Goal: Task Accomplishment & Management: Manage account settings

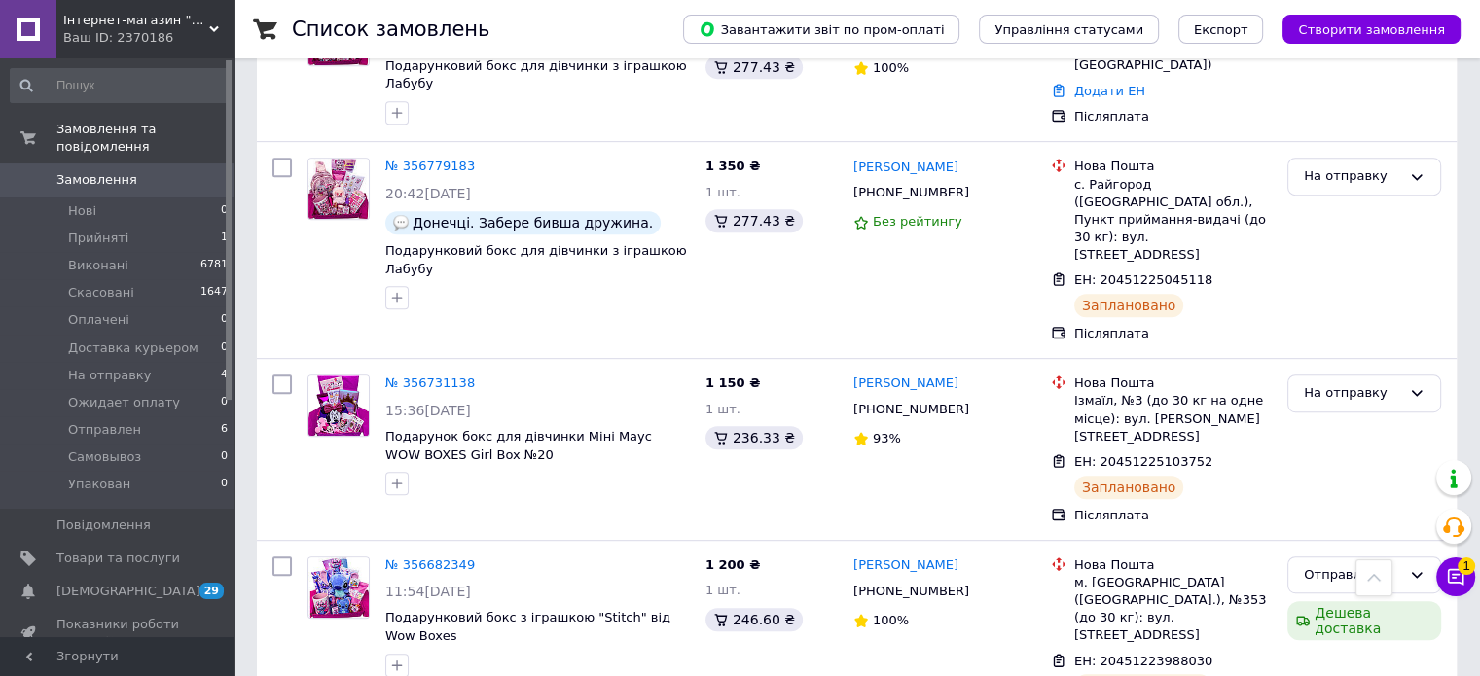
scroll to position [770, 0]
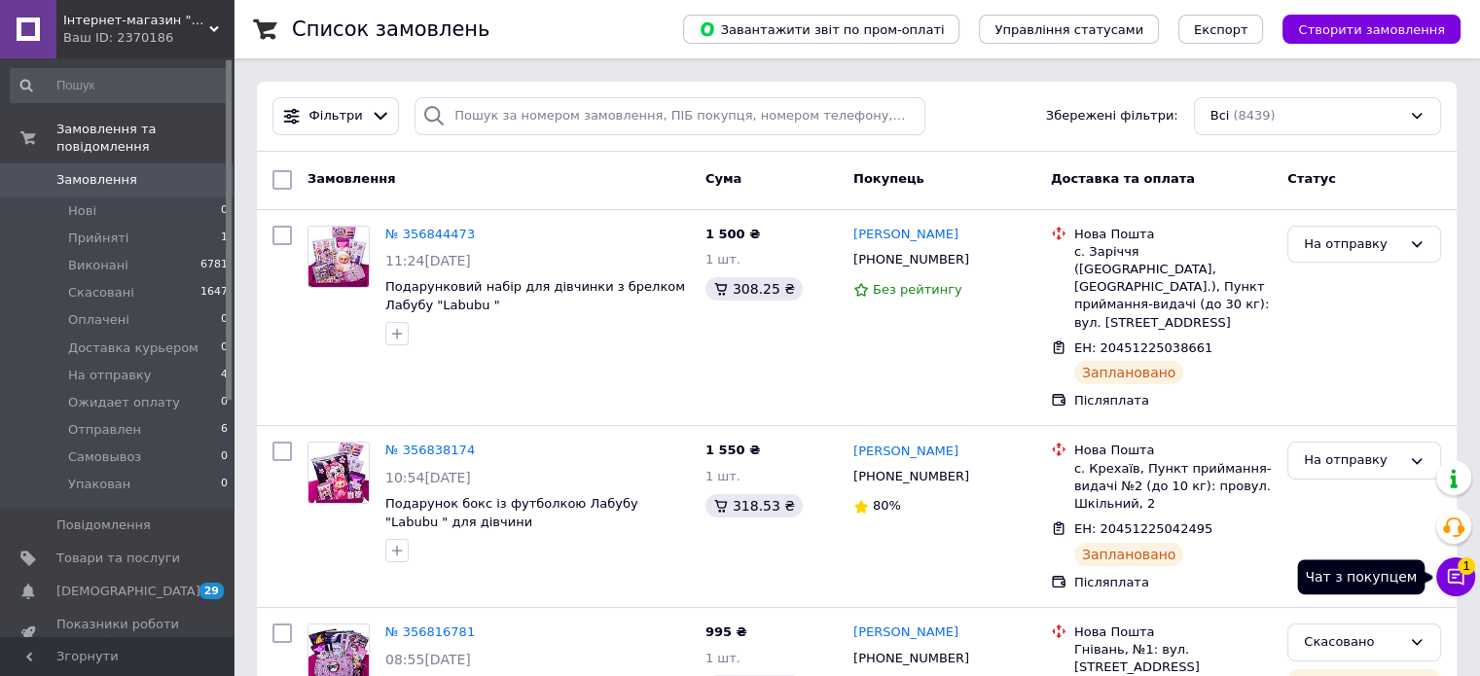
click at [1454, 577] on icon at bounding box center [1456, 577] width 17 height 17
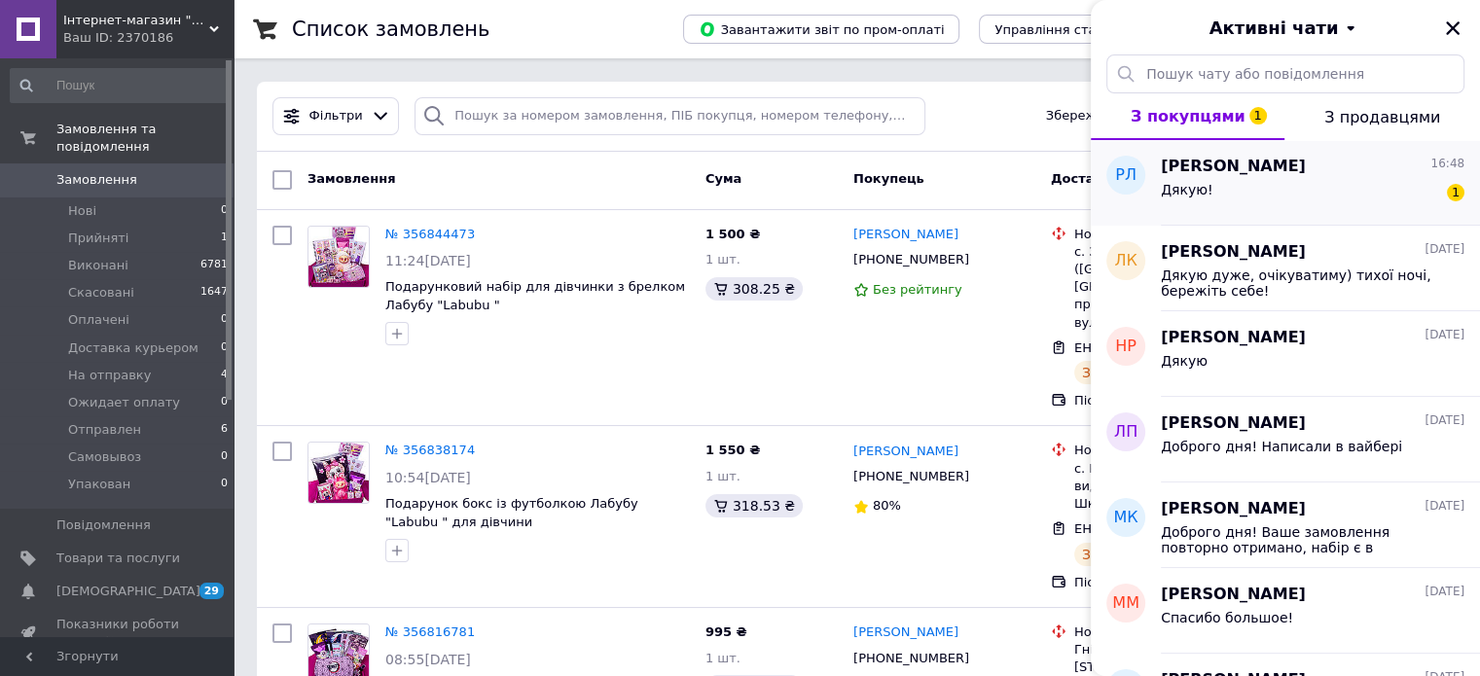
click at [1312, 171] on div "[PERSON_NAME] 16:48" at bounding box center [1313, 167] width 304 height 22
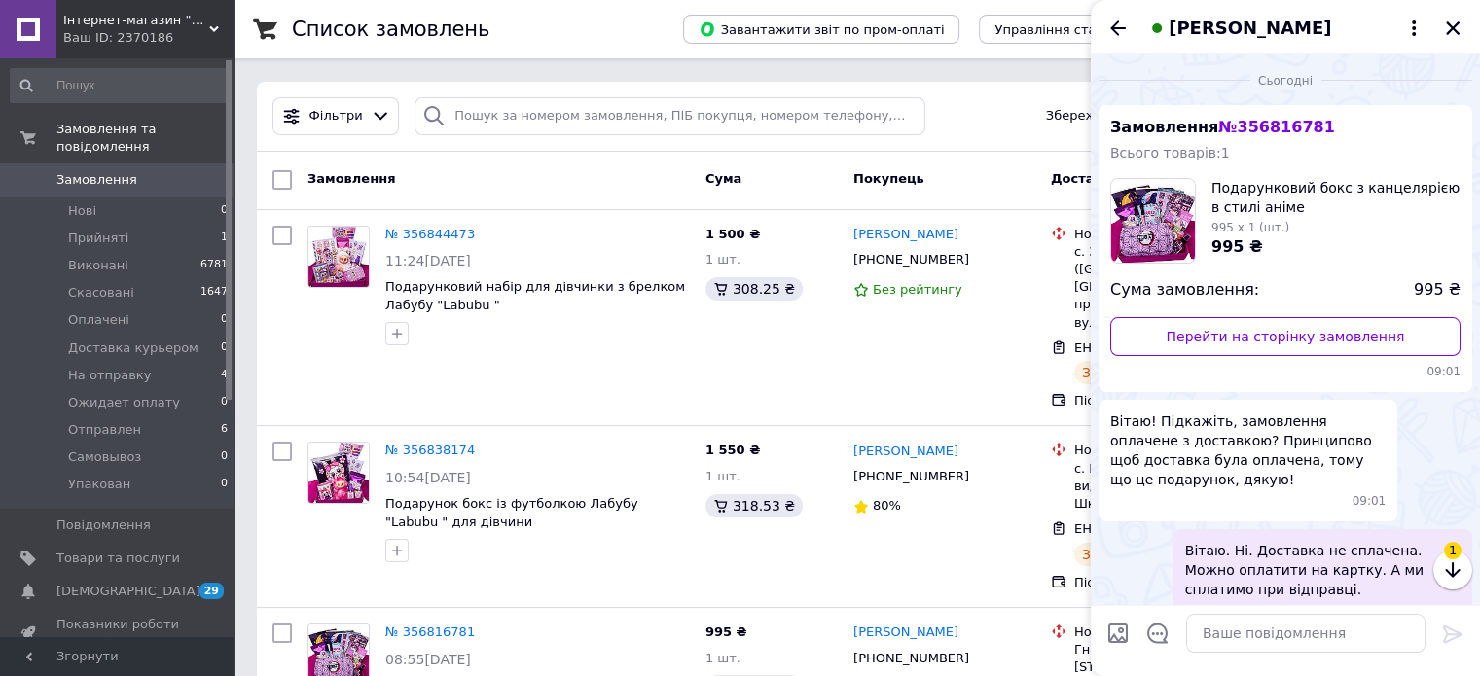
scroll to position [912, 0]
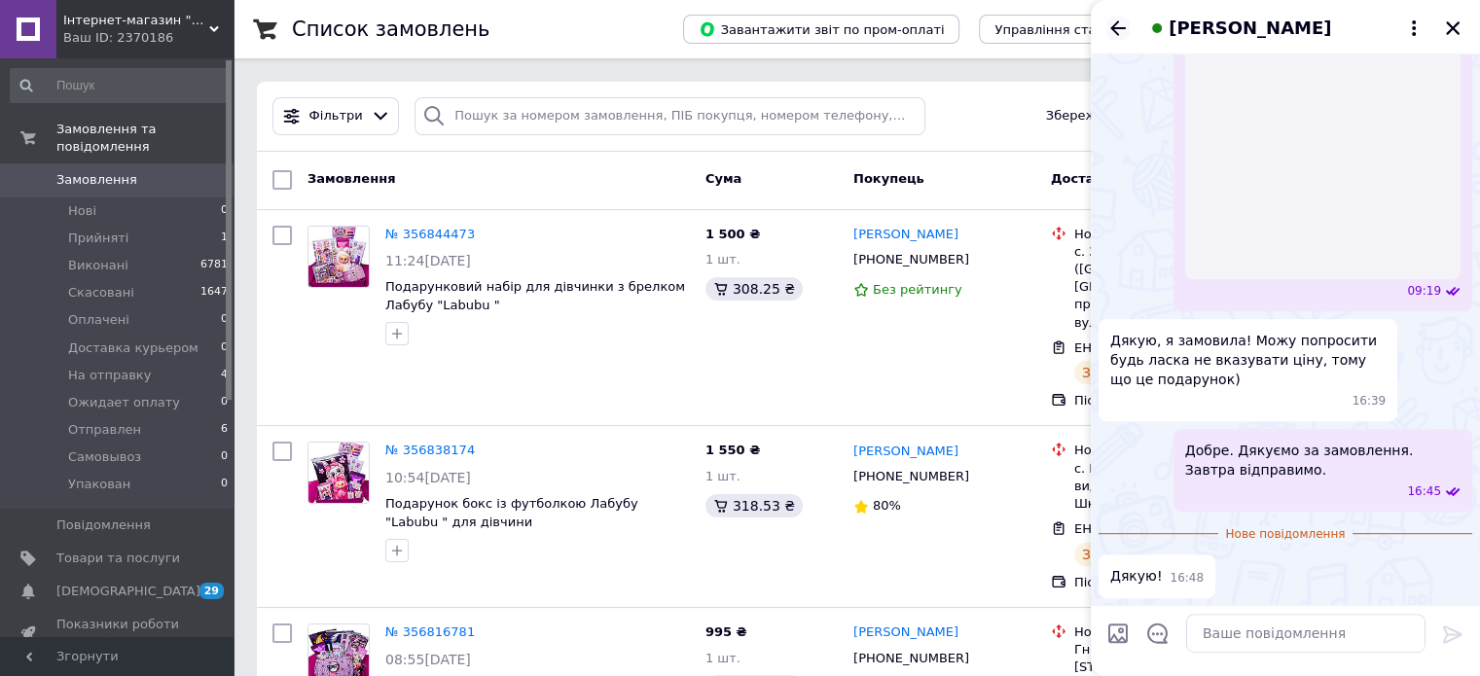
click at [1118, 31] on icon "Назад" at bounding box center [1118, 28] width 23 height 23
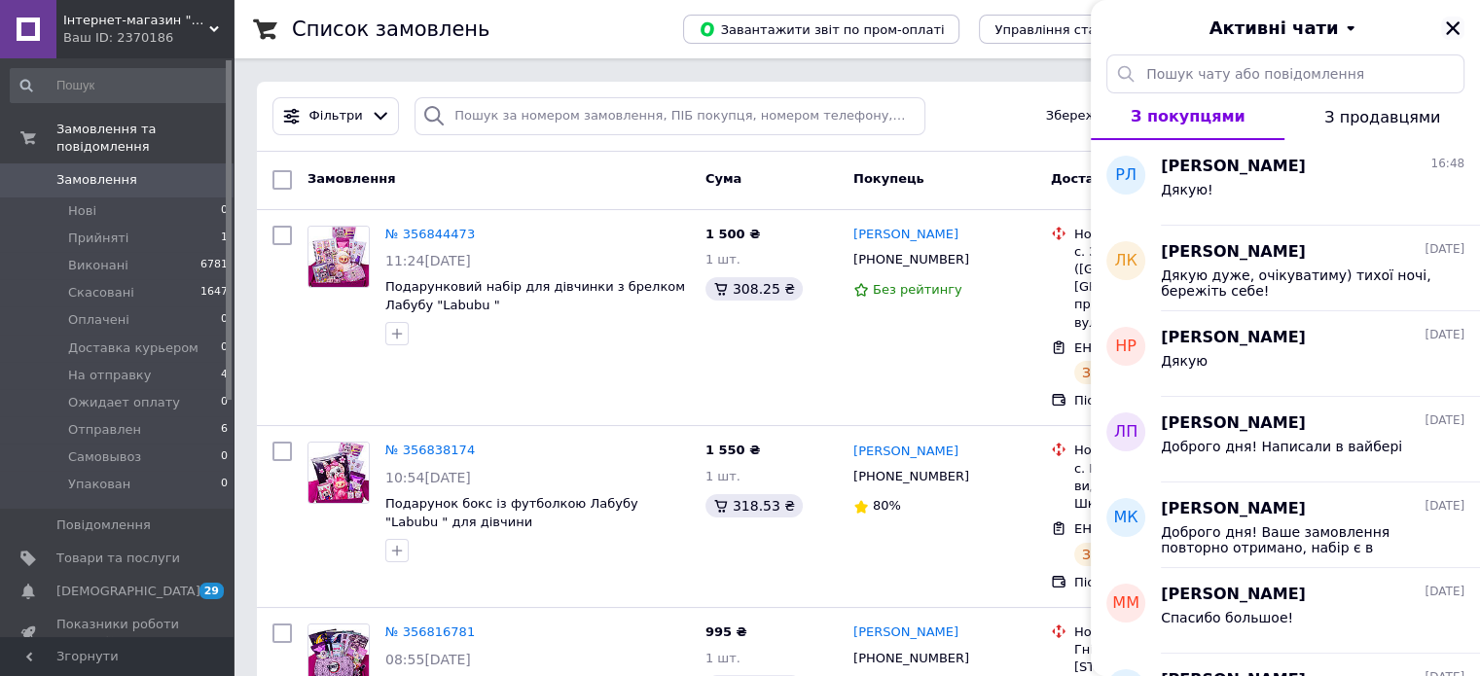
click at [1457, 30] on icon "Закрити" at bounding box center [1453, 28] width 18 height 18
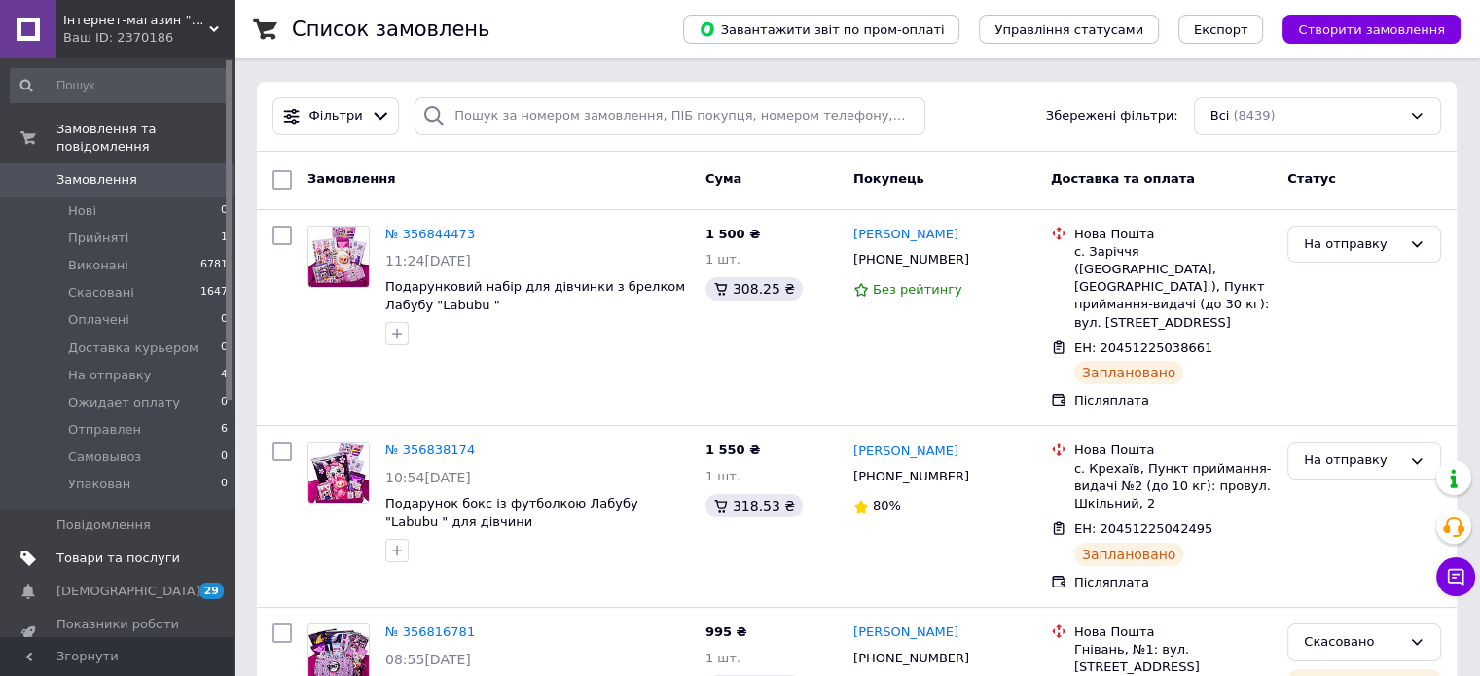
click at [90, 550] on span "Товари та послуги" at bounding box center [118, 559] width 124 height 18
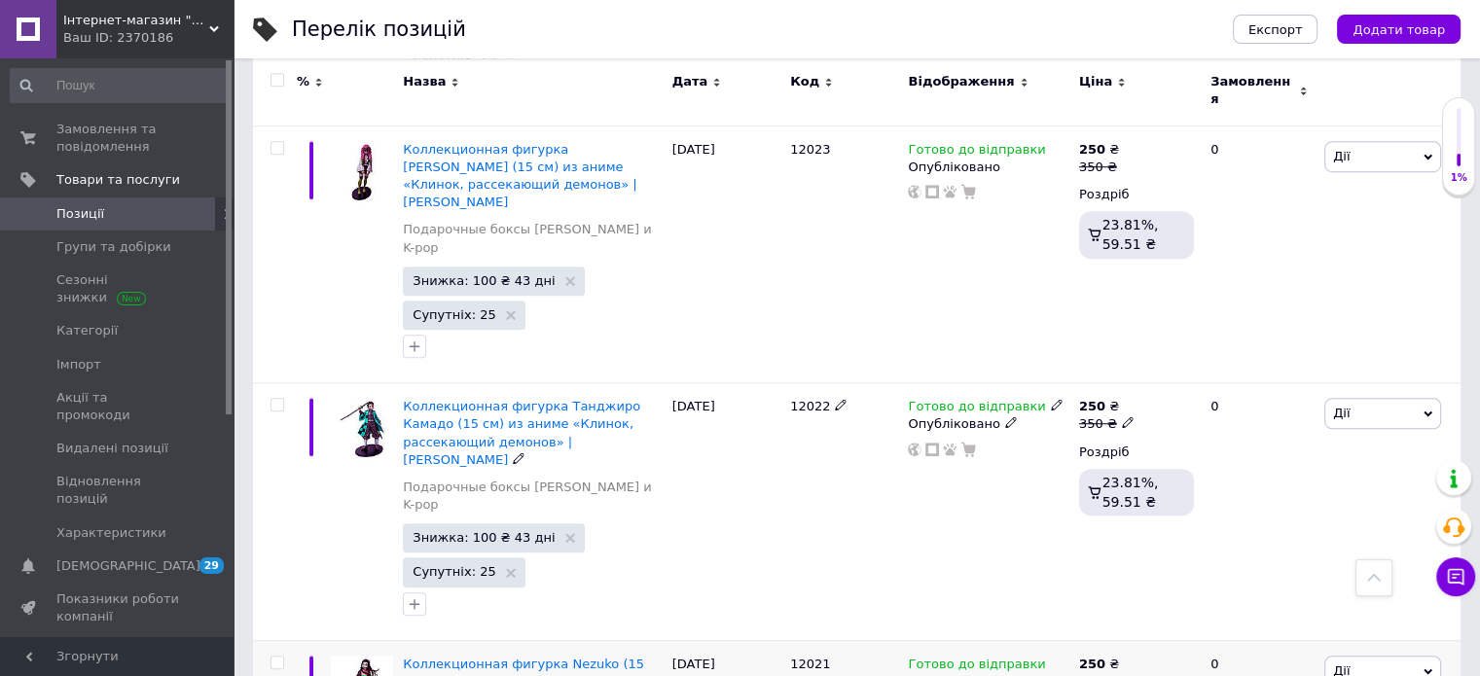
scroll to position [1557, 0]
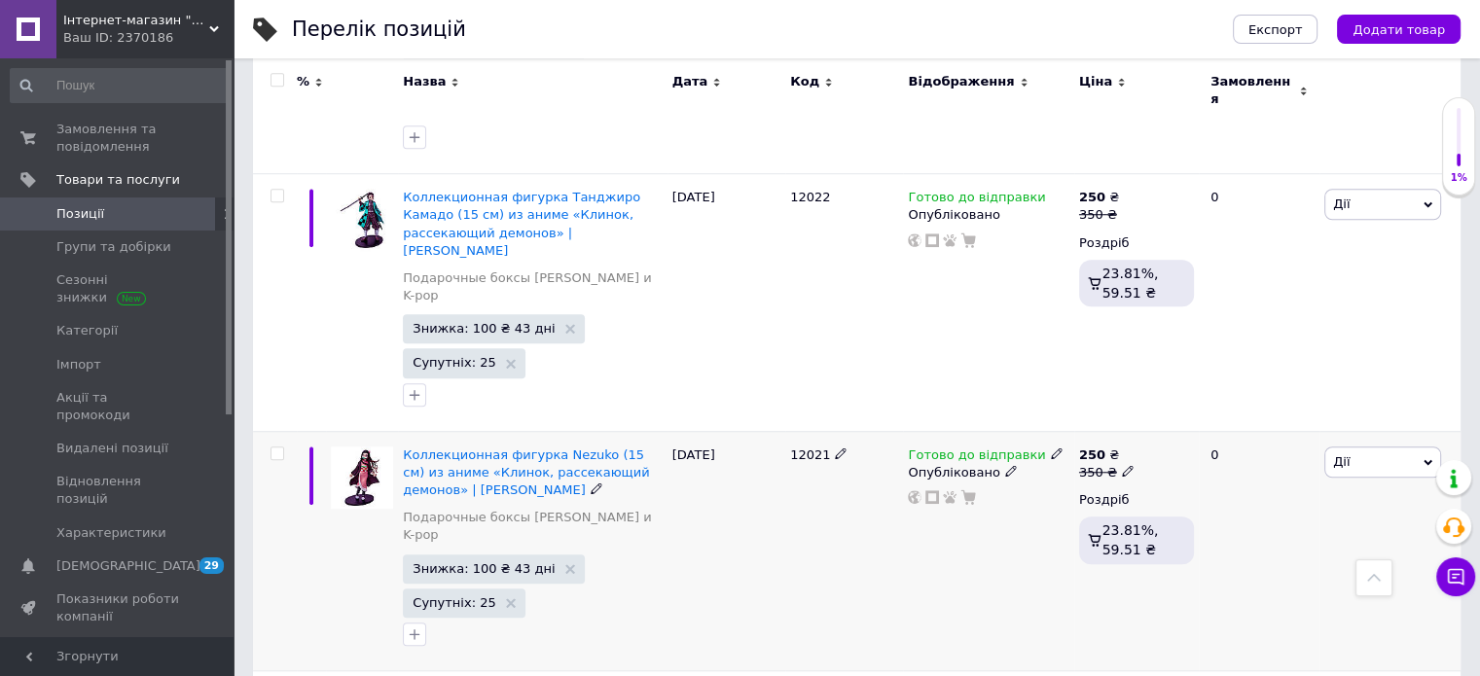
click at [1005, 466] on use at bounding box center [1010, 471] width 11 height 11
click at [968, 496] on li "Прихований" at bounding box center [983, 509] width 167 height 27
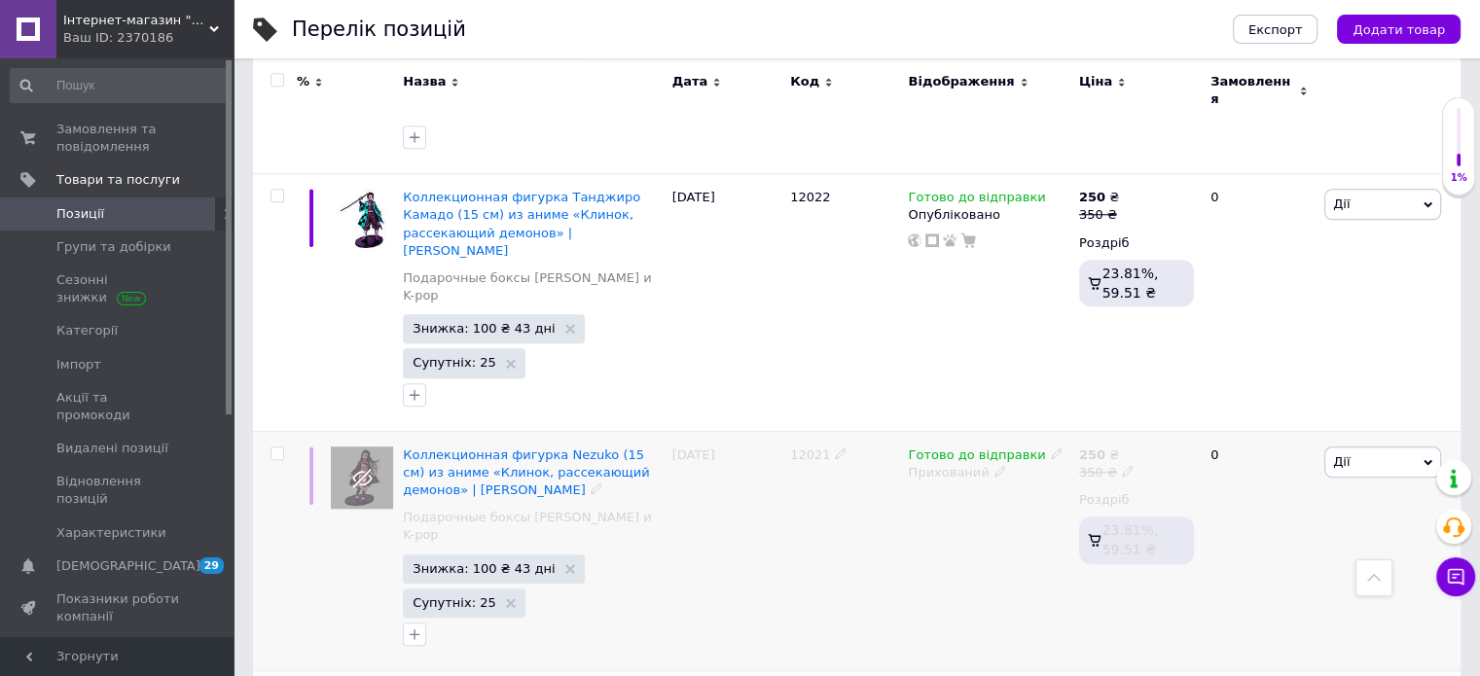
click at [1051, 448] on icon at bounding box center [1057, 454] width 12 height 12
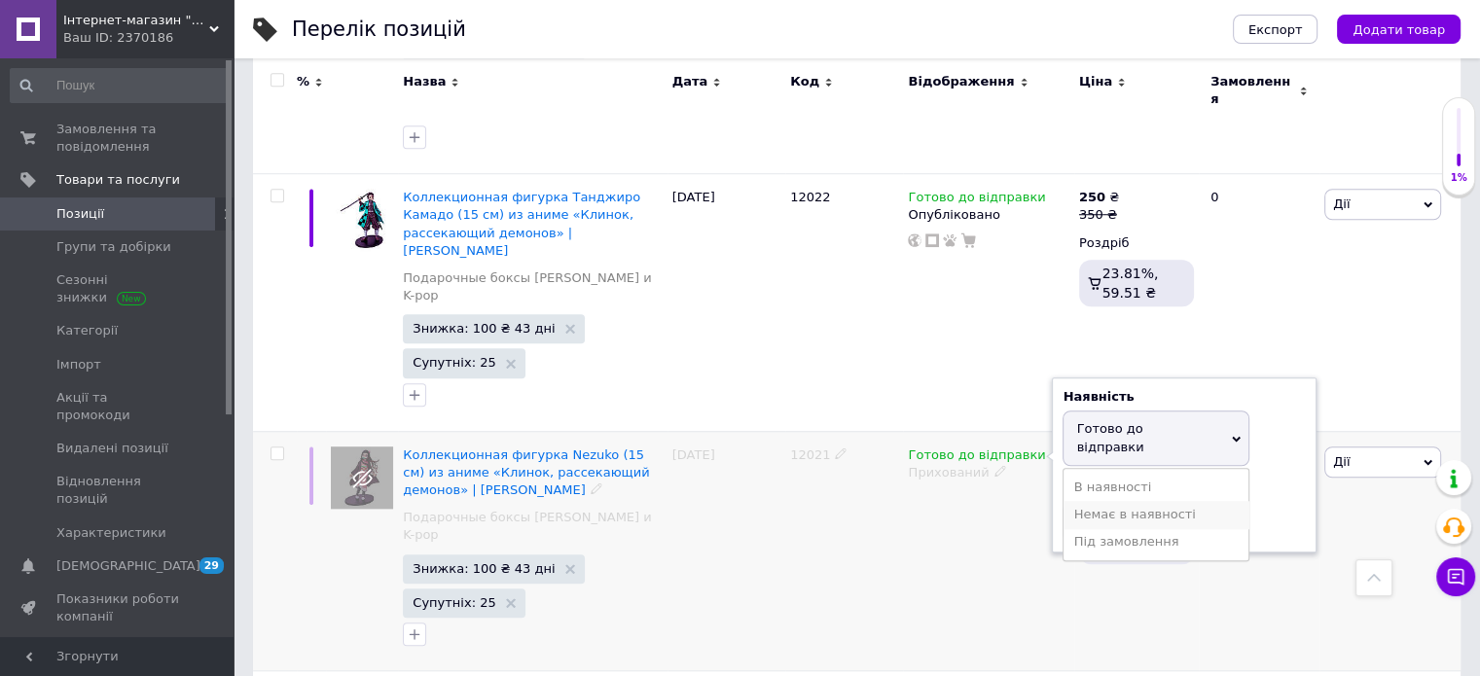
click at [1116, 501] on li "Немає в наявності" at bounding box center [1156, 514] width 185 height 27
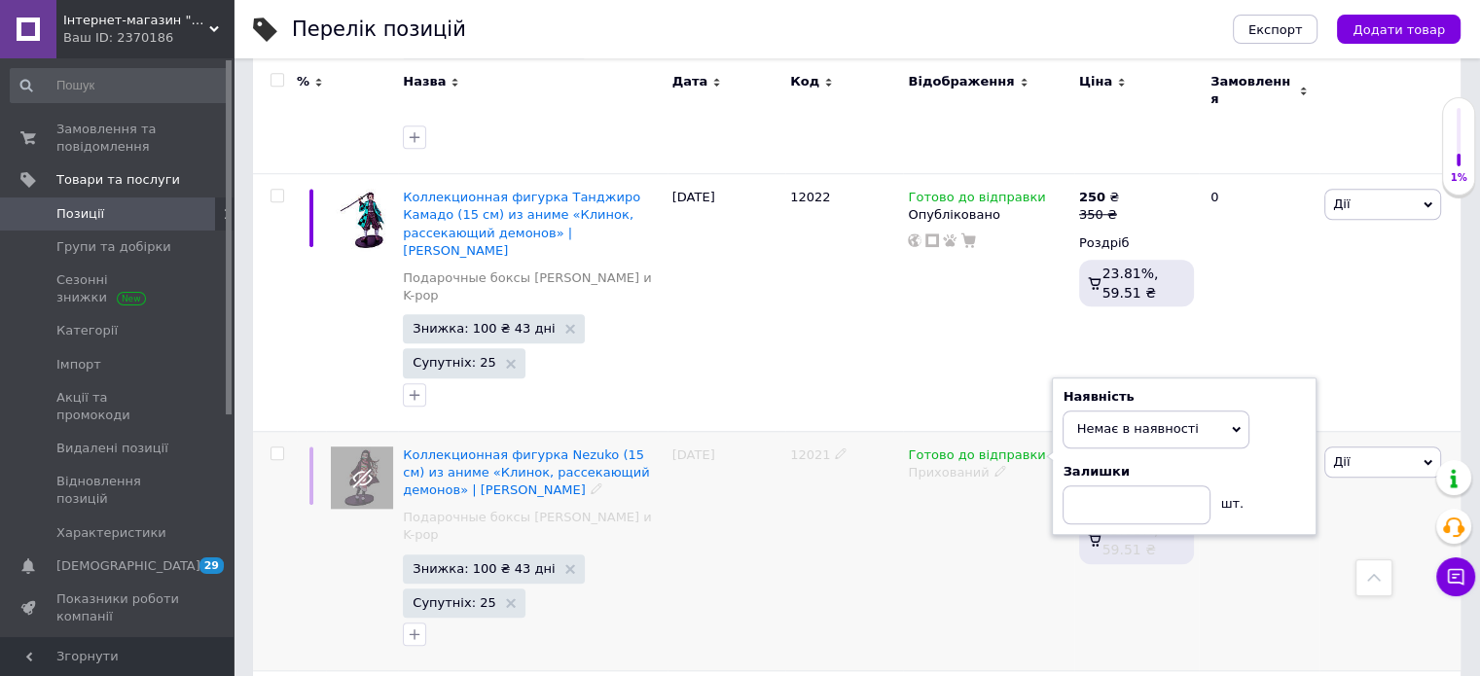
click at [1153, 421] on span "Немає в наявності" at bounding box center [1137, 428] width 122 height 15
click at [701, 431] on div "10.08.2025" at bounding box center [727, 550] width 118 height 239
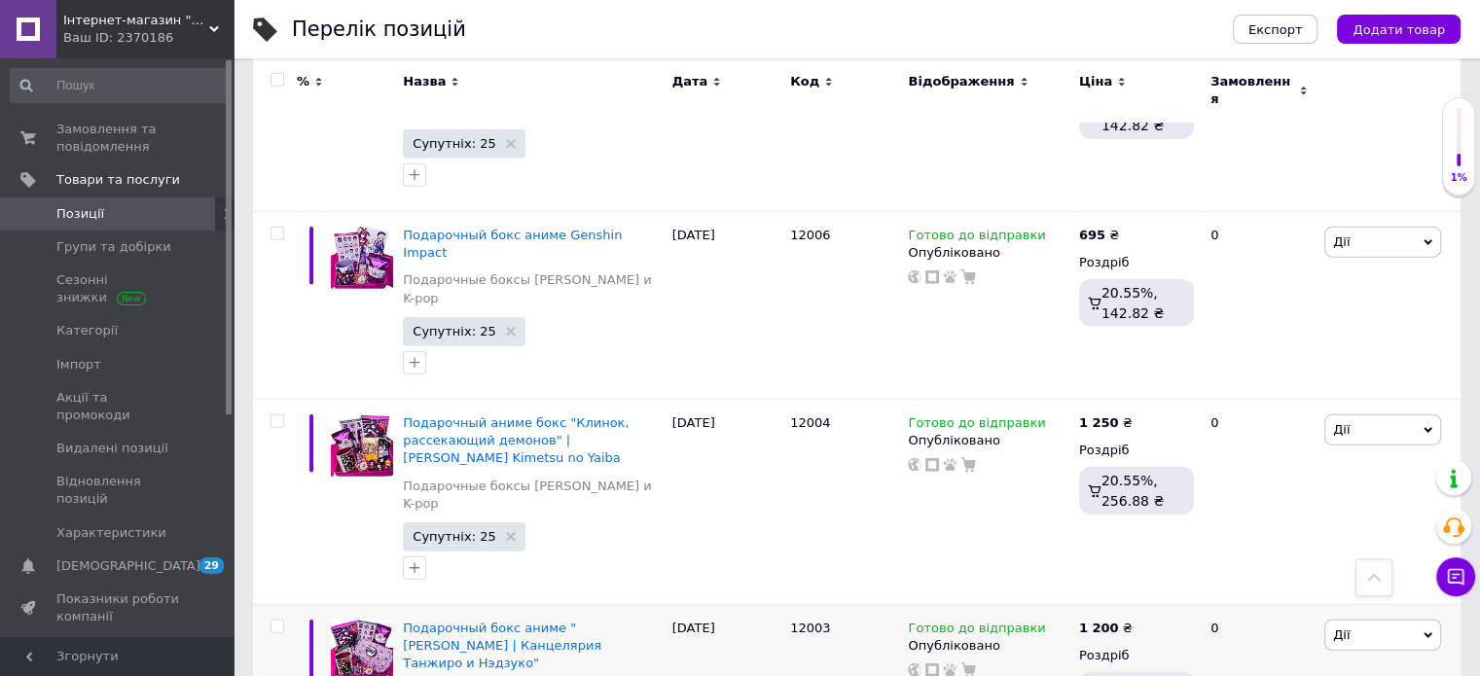
scroll to position [4574, 0]
